Goal: Task Accomplishment & Management: Use online tool/utility

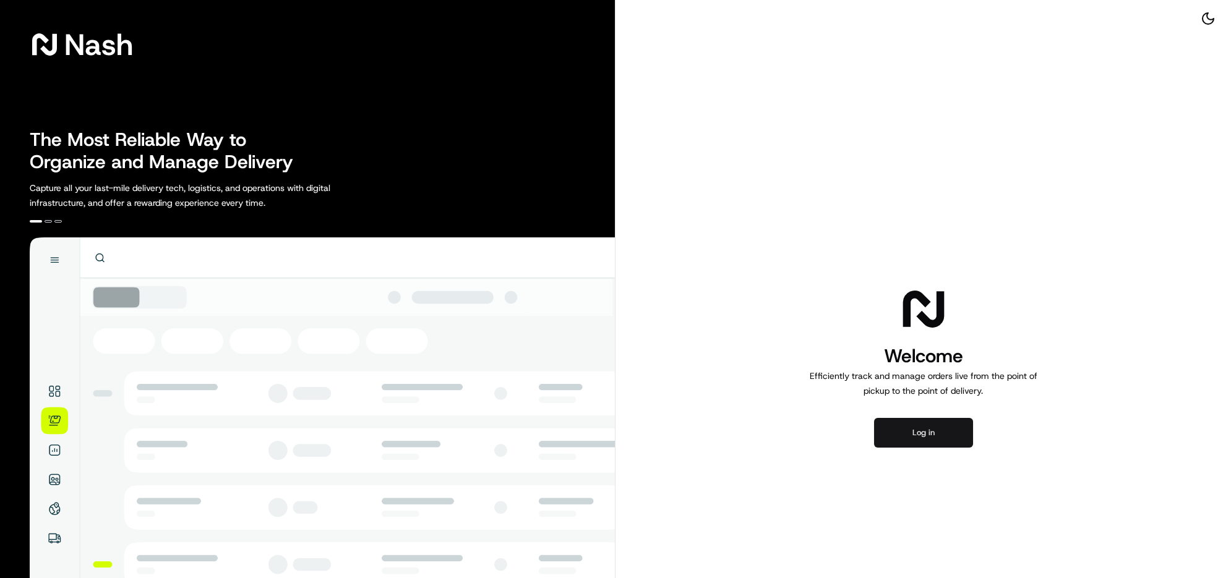
click at [935, 448] on button "Log in" at bounding box center [923, 433] width 99 height 30
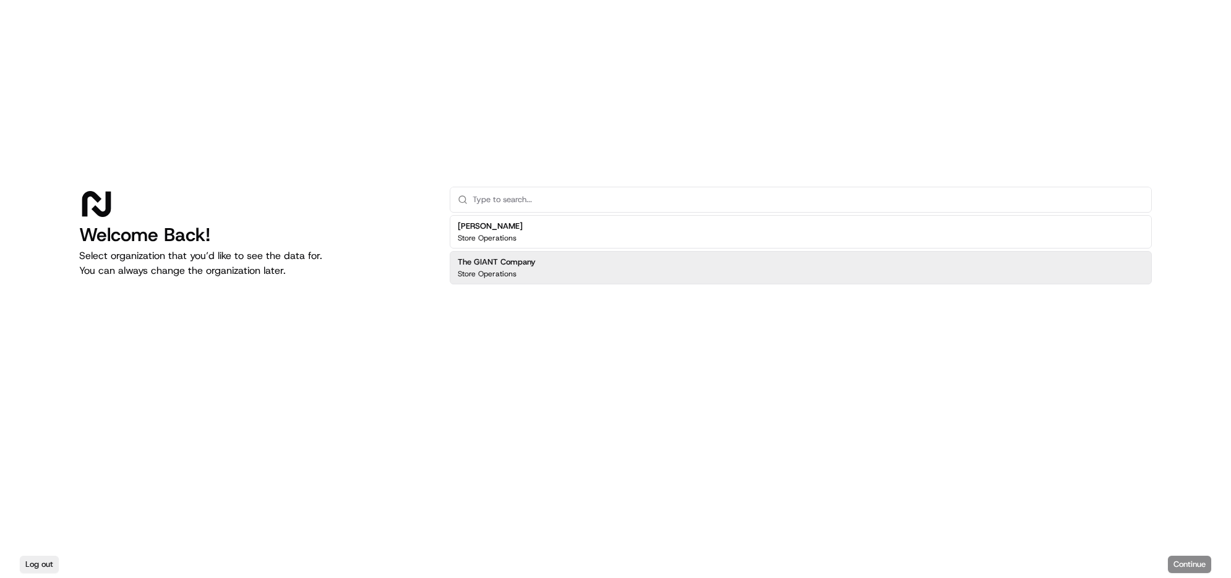
click at [536, 269] on div "Store Operations" at bounding box center [497, 274] width 78 height 10
click at [984, 462] on button "Continue" at bounding box center [1189, 564] width 43 height 17
